Goal: Task Accomplishment & Management: Manage account settings

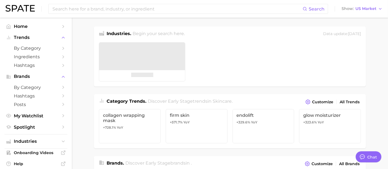
type textarea "x"
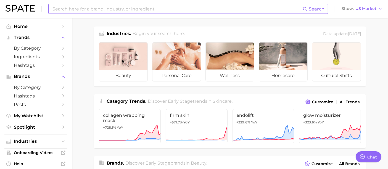
click at [83, 10] on input at bounding box center [177, 8] width 251 height 9
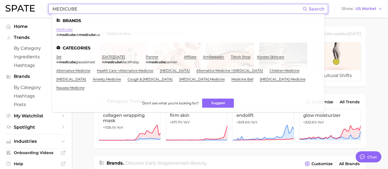
type input "MEDICUBE"
click at [62, 29] on link "medicube" at bounding box center [64, 29] width 16 height 4
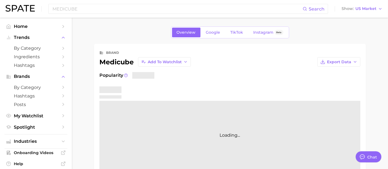
type textarea "x"
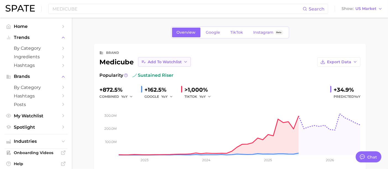
click at [184, 62] on icon "button" at bounding box center [185, 62] width 4 height 4
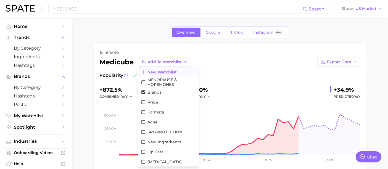
click at [150, 71] on span "New Watchlist" at bounding box center [162, 72] width 29 height 5
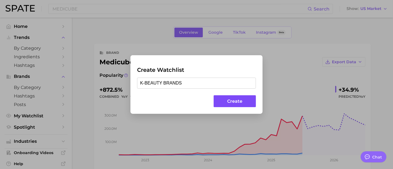
type input "K-BEAUTY BRANDS"
click at [249, 105] on button "Create" at bounding box center [235, 101] width 42 height 12
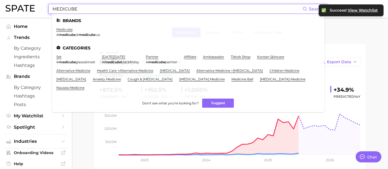
click at [97, 7] on input "MEDICUBE" at bounding box center [177, 8] width 251 height 9
click at [97, 8] on input "MEDICUBE" at bounding box center [177, 8] width 251 height 9
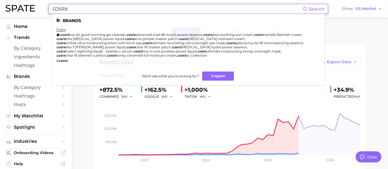
click at [54, 28] on ul "Brands cosrx cosrx low ph good morning gel cleanser , cosrx advanced snail 96 m…" at bounding box center [188, 49] width 273 height 71
click at [57, 29] on link "cosrx" at bounding box center [60, 29] width 9 height 4
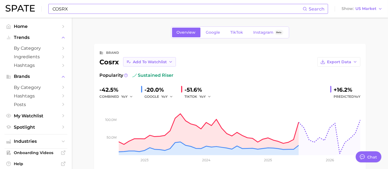
click at [142, 65] on button "Add to Watchlist" at bounding box center [149, 61] width 53 height 9
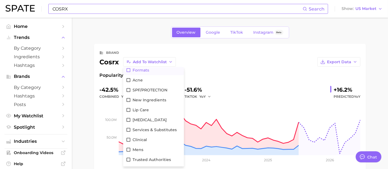
scroll to position [50, 0]
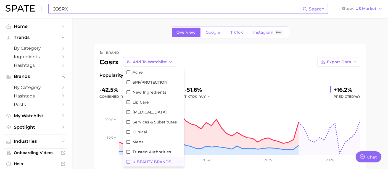
click at [137, 162] on span "K-BEAUTY BRANDS" at bounding box center [152, 162] width 39 height 5
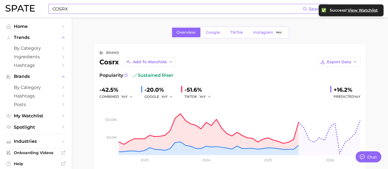
click at [110, 12] on input "COSRX" at bounding box center [177, 8] width 251 height 9
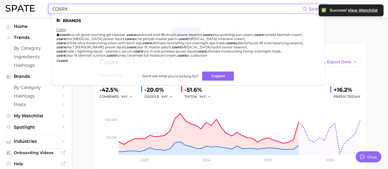
click at [110, 11] on input "COSRX" at bounding box center [177, 8] width 251 height 9
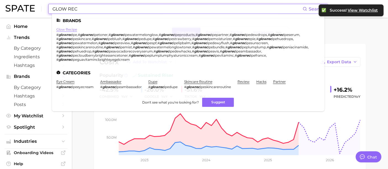
click at [72, 28] on link "glow recipe" at bounding box center [66, 29] width 21 height 4
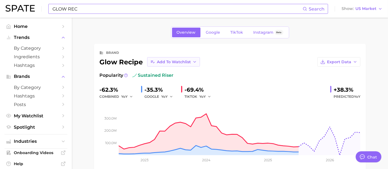
click at [175, 64] on button "Add to Watchlist" at bounding box center [173, 61] width 53 height 9
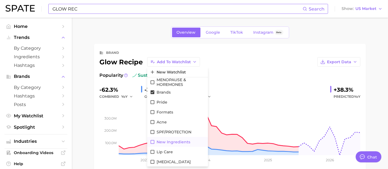
scroll to position [50, 0]
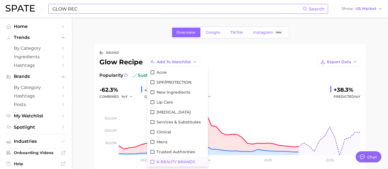
click at [151, 161] on icon at bounding box center [152, 161] width 5 height 5
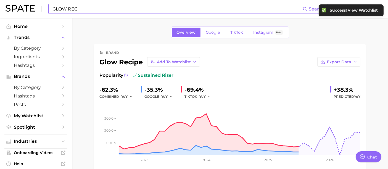
click at [131, 34] on div "Overview Google TikTok Instagram Beta" at bounding box center [230, 33] width 272 height 12
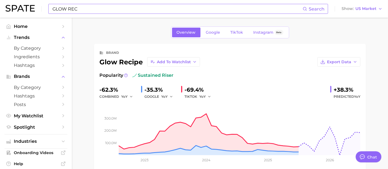
click at [69, 3] on div "GLOW REC Search Show US Market" at bounding box center [194, 9] width 377 height 18
click at [68, 8] on input "GLOW REC" at bounding box center [177, 8] width 251 height 9
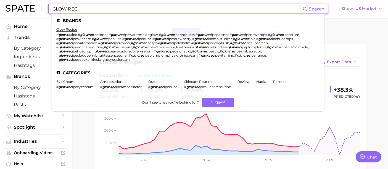
click at [68, 8] on input "GLOW REC" at bounding box center [177, 8] width 251 height 9
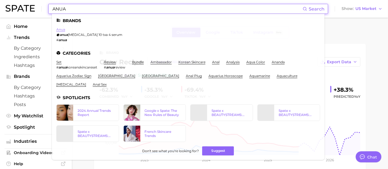
click at [62, 30] on link "anua" at bounding box center [60, 29] width 9 height 4
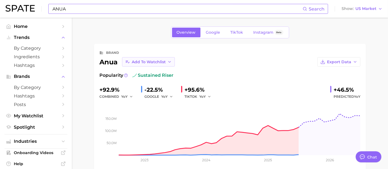
click at [145, 62] on span "Add to Watchlist" at bounding box center [149, 62] width 34 height 5
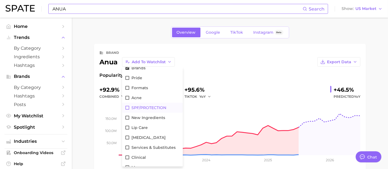
scroll to position [50, 0]
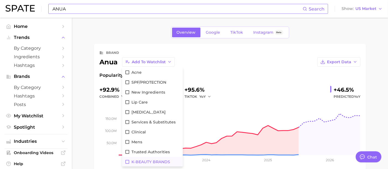
click at [131, 160] on span "K-BEAUTY BRANDS" at bounding box center [150, 162] width 39 height 5
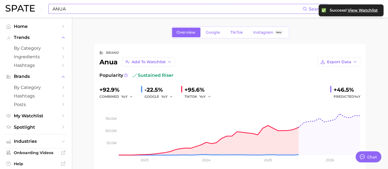
click at [98, 10] on input "ANUA" at bounding box center [177, 8] width 251 height 9
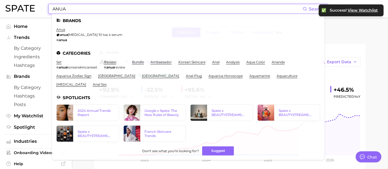
click at [98, 10] on input "ANUA" at bounding box center [177, 8] width 251 height 9
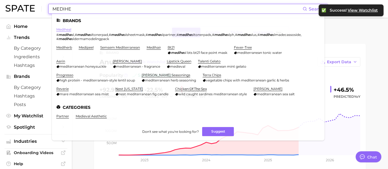
click at [70, 29] on link "mediheal" at bounding box center [63, 29] width 15 height 4
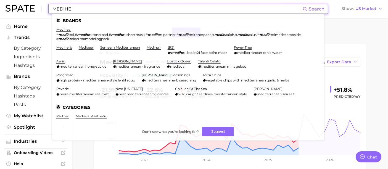
click at [70, 10] on input "MEDIHE" at bounding box center [177, 8] width 251 height 9
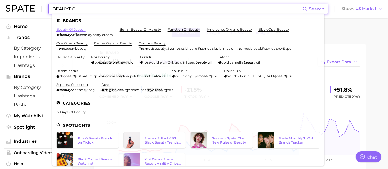
type input "BEAUYT O"
click at [75, 27] on link "beauty of joseon" at bounding box center [70, 29] width 29 height 4
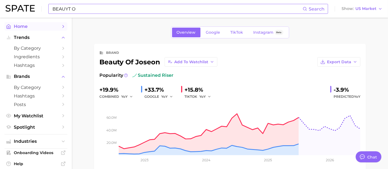
click at [40, 25] on span "Home" at bounding box center [36, 26] width 44 height 5
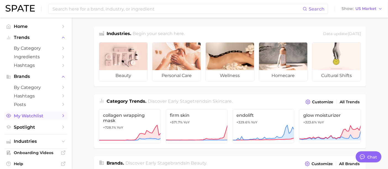
click at [45, 117] on span "My Watchlist" at bounding box center [36, 115] width 44 height 5
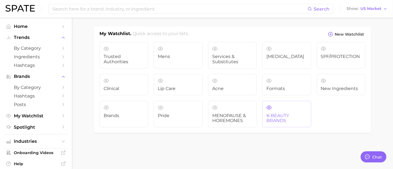
click at [285, 113] on span "K-BEAUTY BRANDS" at bounding box center [286, 118] width 40 height 10
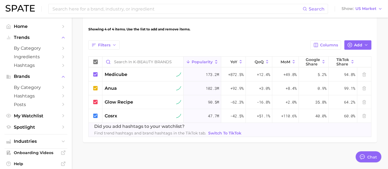
scroll to position [176, 0]
click at [344, 59] on span "TikTok Share" at bounding box center [342, 61] width 13 height 9
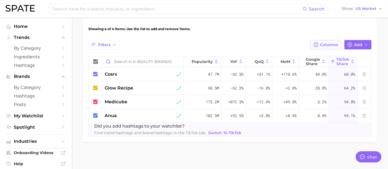
click at [336, 46] on span "Columns" at bounding box center [329, 45] width 18 height 5
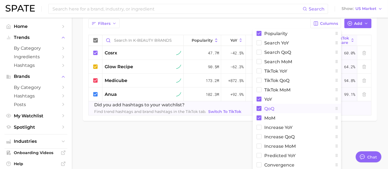
scroll to position [216, 0]
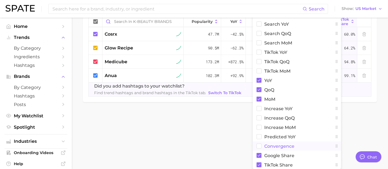
click at [260, 146] on rect at bounding box center [259, 146] width 5 height 5
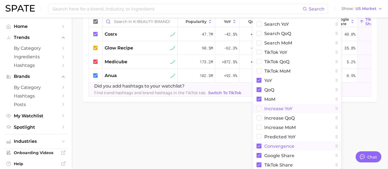
click at [260, 107] on rect at bounding box center [259, 108] width 5 height 5
click at [257, 90] on rect at bounding box center [259, 89] width 5 height 5
click at [260, 99] on rect at bounding box center [259, 99] width 5 height 5
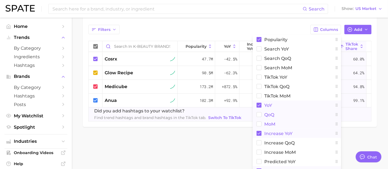
scroll to position [155, 0]
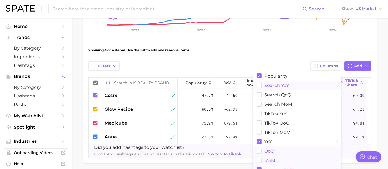
click at [261, 86] on rect at bounding box center [259, 85] width 5 height 5
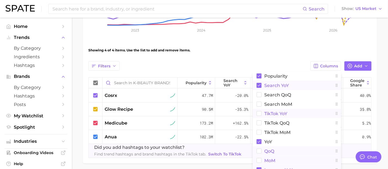
click at [261, 113] on rect at bounding box center [259, 113] width 5 height 5
click at [377, 51] on div "View Combined Export Data 413.6m Avg. Monthly Popularity +5.1% YoY +36.4% Predi…" at bounding box center [230, 32] width 294 height 263
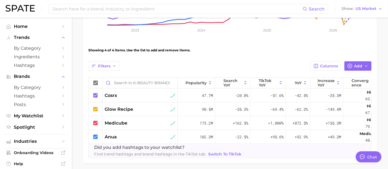
click at [376, 72] on div "View Combined Export Data 413.6m Avg. Monthly Popularity +5.1% YoY +36.4% Predi…" at bounding box center [230, 32] width 294 height 263
click at [331, 69] on button "Columns" at bounding box center [325, 65] width 31 height 9
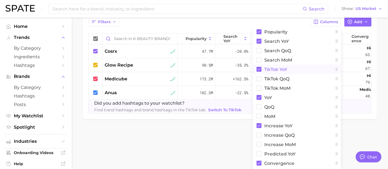
scroll to position [199, 0]
click at [259, 163] on icon at bounding box center [259, 163] width 3 height 2
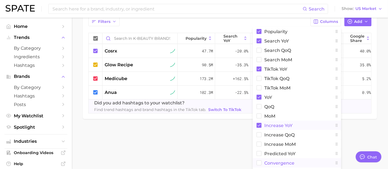
scroll to position [216, 0]
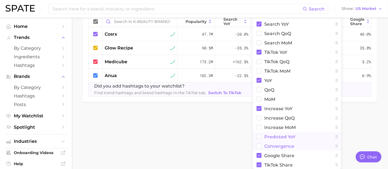
click at [260, 136] on rect at bounding box center [259, 137] width 5 height 5
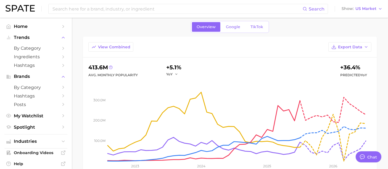
scroll to position [11, 0]
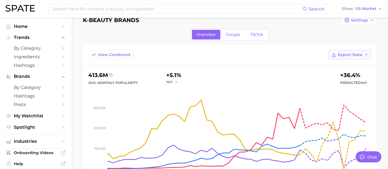
click at [367, 54] on polyline "button" at bounding box center [366, 54] width 2 height 1
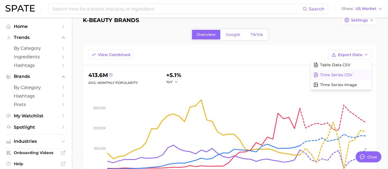
click at [336, 74] on span "Time Series CSV" at bounding box center [336, 75] width 32 height 5
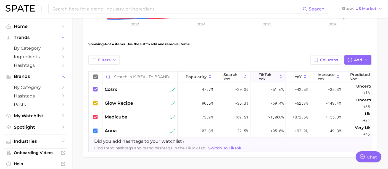
scroll to position [165, 0]
